Goal: Task Accomplishment & Management: Manage account settings

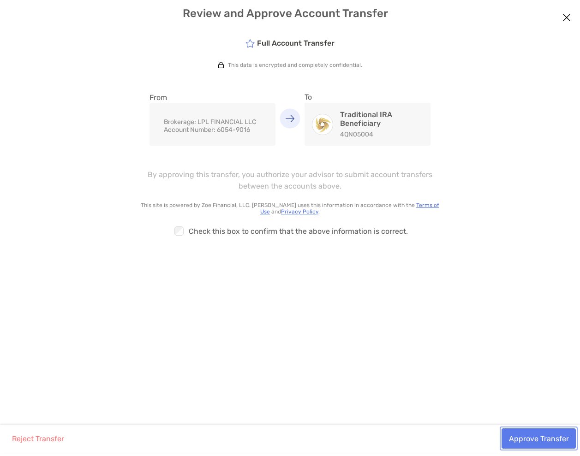
click at [534, 439] on button "Approve Transfer" at bounding box center [539, 439] width 74 height 20
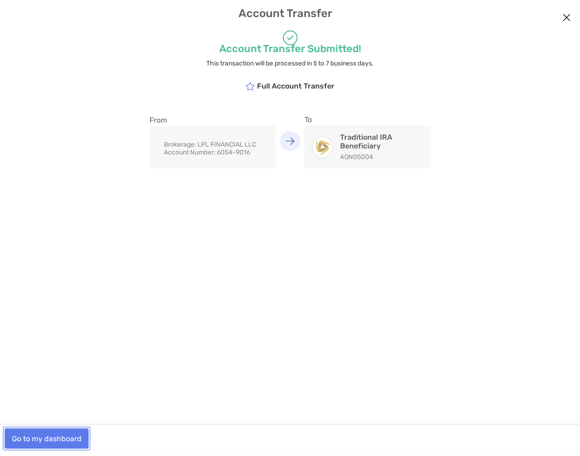
click at [62, 437] on button "Go to my dashboard" at bounding box center [47, 439] width 84 height 20
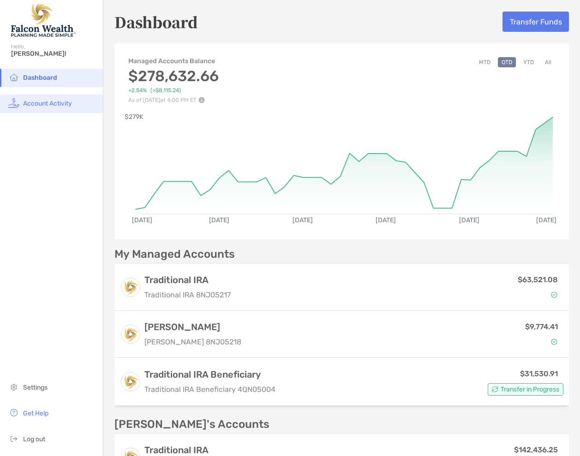
click at [31, 106] on span "Account Activity" at bounding box center [47, 104] width 49 height 8
